Goal: Information Seeking & Learning: Learn about a topic

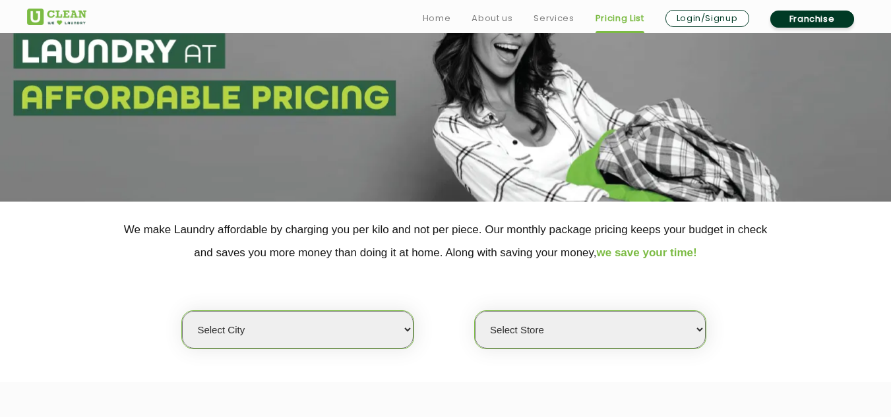
scroll to position [198, 0]
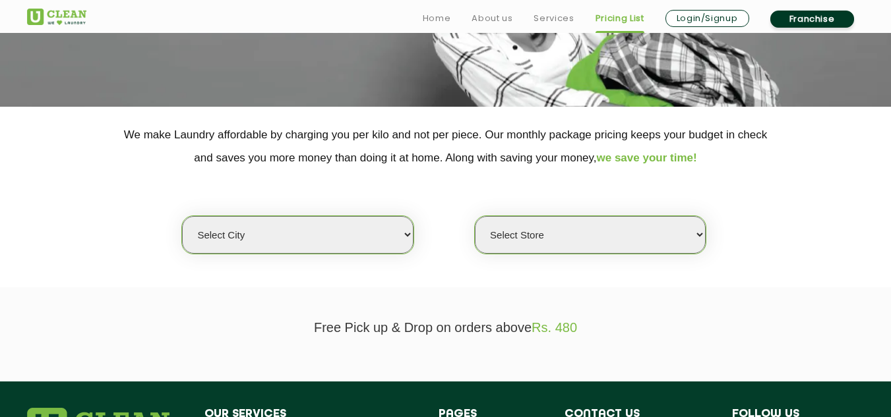
click at [342, 224] on select "Select city [GEOGRAPHIC_DATA] [GEOGRAPHIC_DATA] [GEOGRAPHIC_DATA] [GEOGRAPHIC_D…" at bounding box center [297, 235] width 231 height 38
select select "11"
click at [182, 216] on select "Select city [GEOGRAPHIC_DATA] [GEOGRAPHIC_DATA] [GEOGRAPHIC_DATA] [GEOGRAPHIC_D…" at bounding box center [297, 235] width 231 height 38
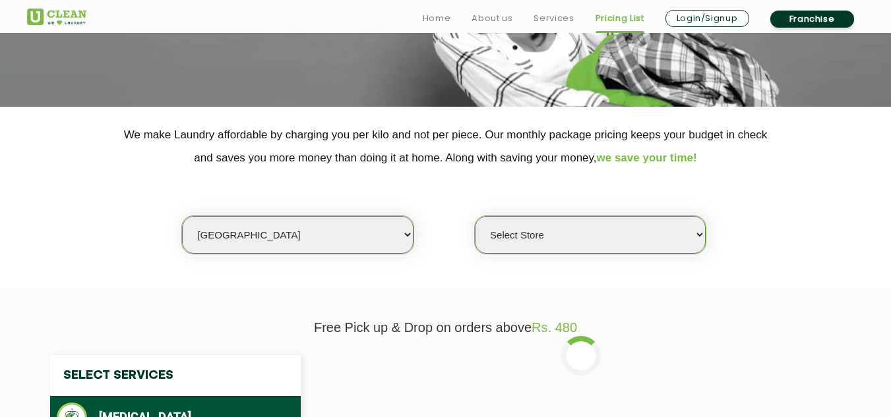
click at [522, 223] on select "Select Store [GEOGRAPHIC_DATA][PERSON_NAME] UClean Navalur UClean Chitlapakkam …" at bounding box center [590, 235] width 231 height 38
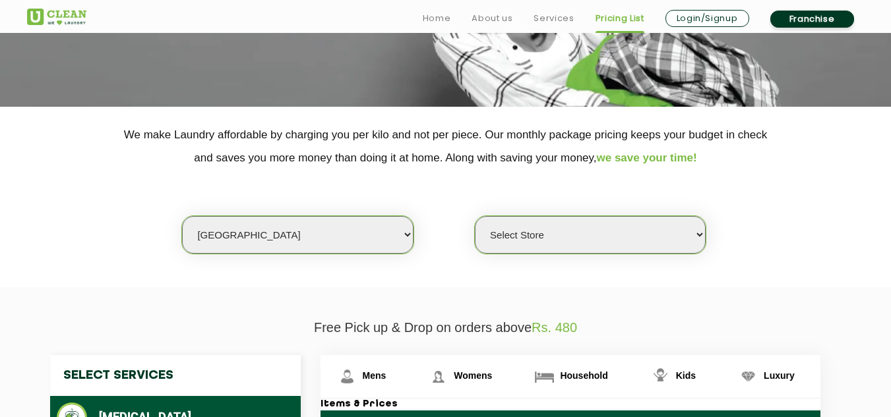
select select "310"
click at [475, 216] on select "Select Store [GEOGRAPHIC_DATA][PERSON_NAME] UClean Navalur UClean Chitlapakkam …" at bounding box center [590, 235] width 231 height 38
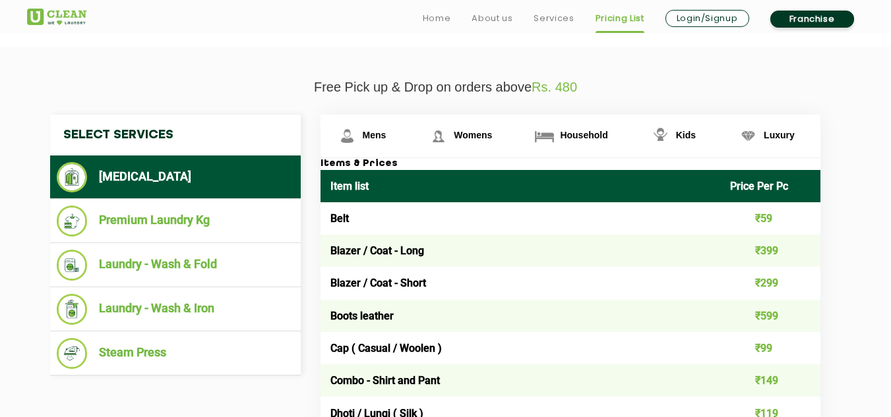
scroll to position [462, 0]
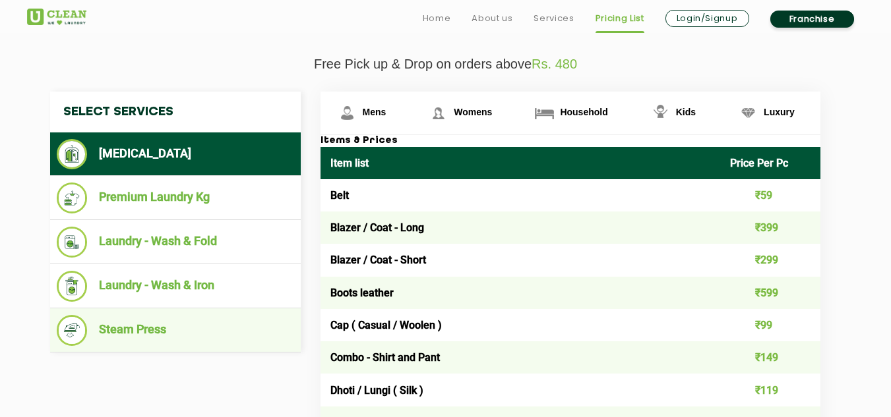
click at [174, 331] on li "Steam Press" at bounding box center [175, 330] width 237 height 31
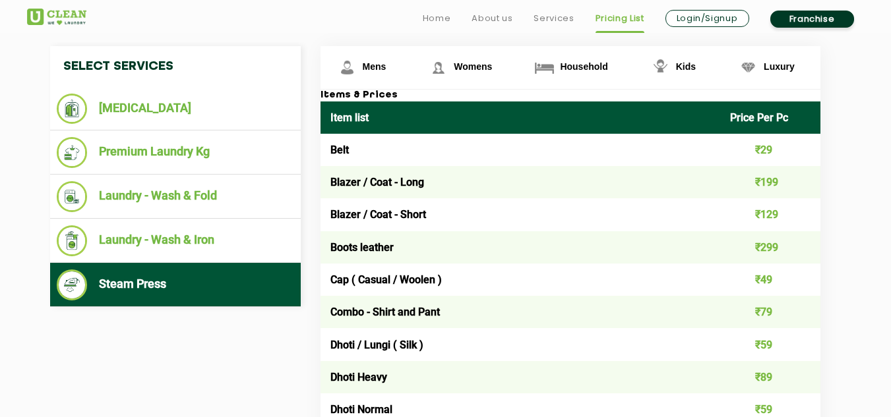
scroll to position [527, 0]
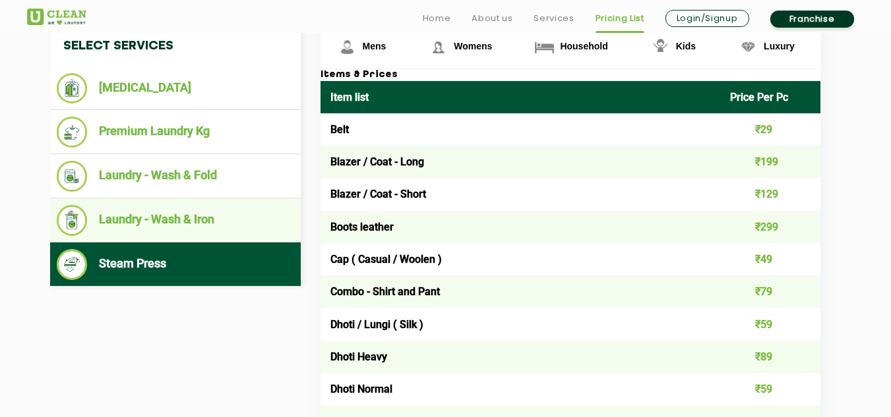
click at [235, 225] on li "Laundry - Wash & Iron" at bounding box center [175, 220] width 237 height 31
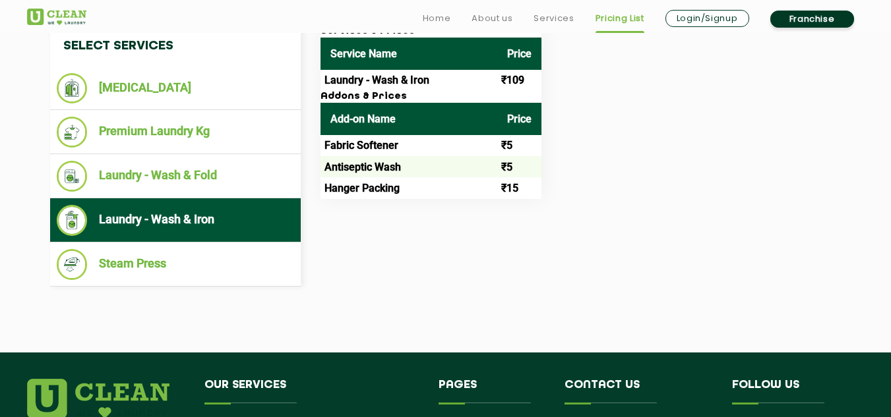
click at [400, 245] on div "Select Services [MEDICAL_DATA] Premium Laundry Kg Laundry - Wash & Fold Laundry…" at bounding box center [445, 156] width 811 height 261
drag, startPoint x: 210, startPoint y: 403, endPoint x: 248, endPoint y: 404, distance: 37.6
click at [354, 308] on section "Free Pick up & Drop on orders above Rs. 480 Select Services [MEDICAL_DATA] Prem…" at bounding box center [445, 155] width 891 height 395
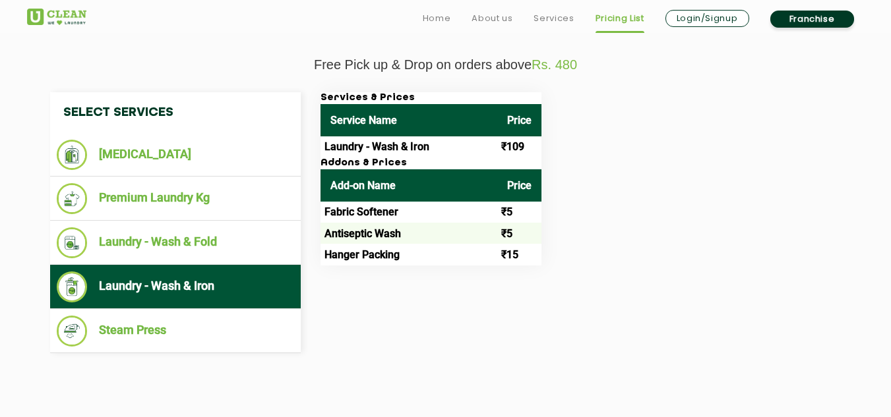
scroll to position [462, 0]
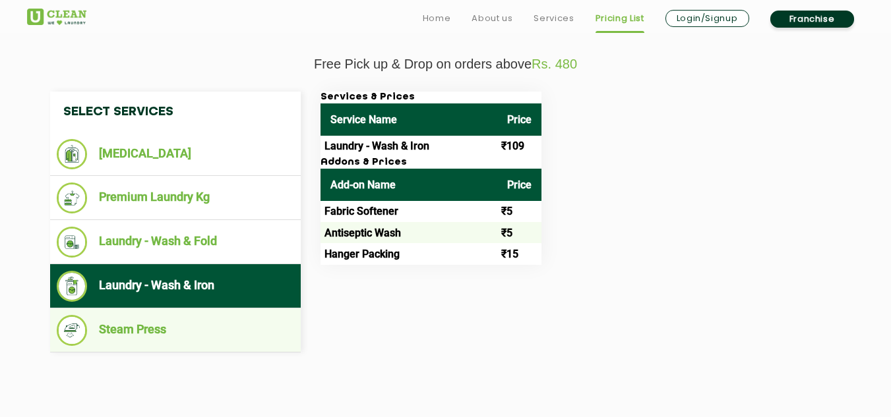
click at [210, 330] on li "Steam Press" at bounding box center [175, 330] width 237 height 31
